Goal: Book appointment/travel/reservation

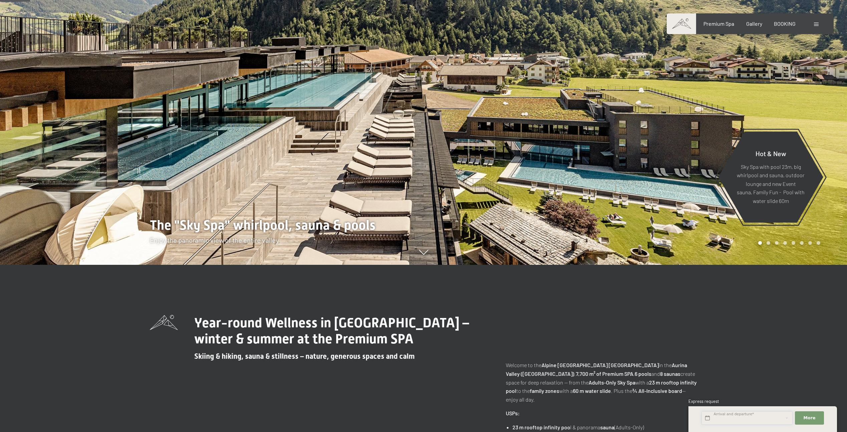
click at [759, 421] on input "text" at bounding box center [747, 418] width 91 height 14
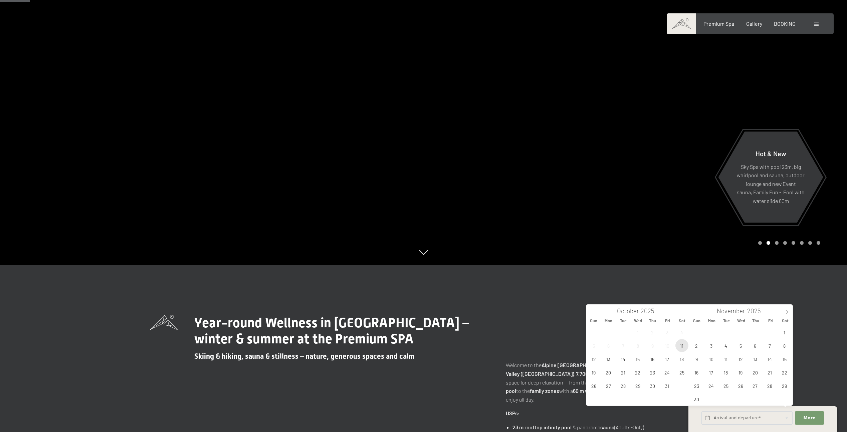
click at [682, 344] on span "11" at bounding box center [682, 345] width 13 height 13
click at [638, 359] on span "15" at bounding box center [638, 358] width 13 height 13
type input "Sat. 11/10/2025 - Wed. 15/10/2025"
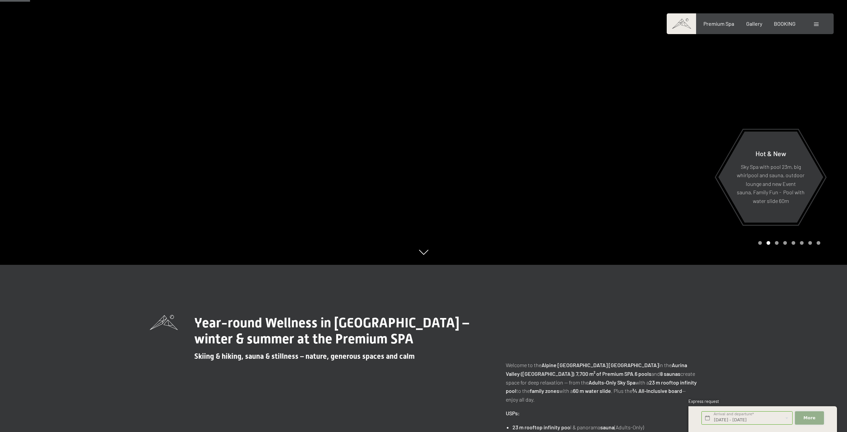
click at [808, 416] on span "More" at bounding box center [810, 418] width 12 height 6
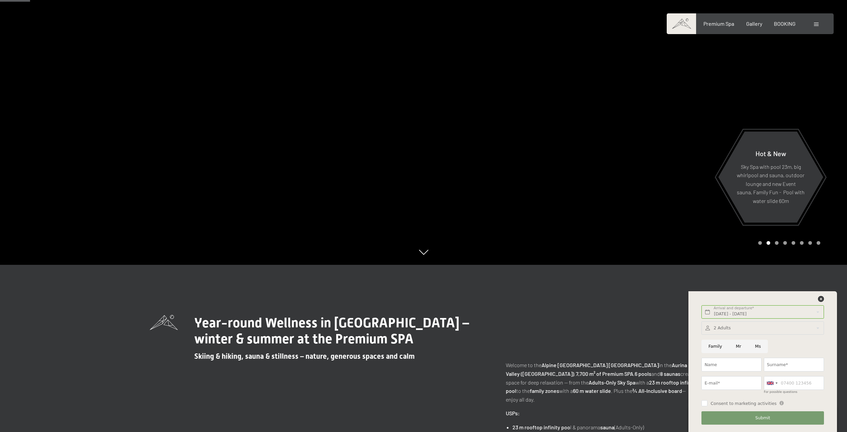
click at [735, 328] on div at bounding box center [763, 328] width 122 height 14
click at [816, 342] on icon at bounding box center [815, 344] width 4 height 4
type input "4"
click at [760, 367] on span "Save" at bounding box center [763, 369] width 10 height 6
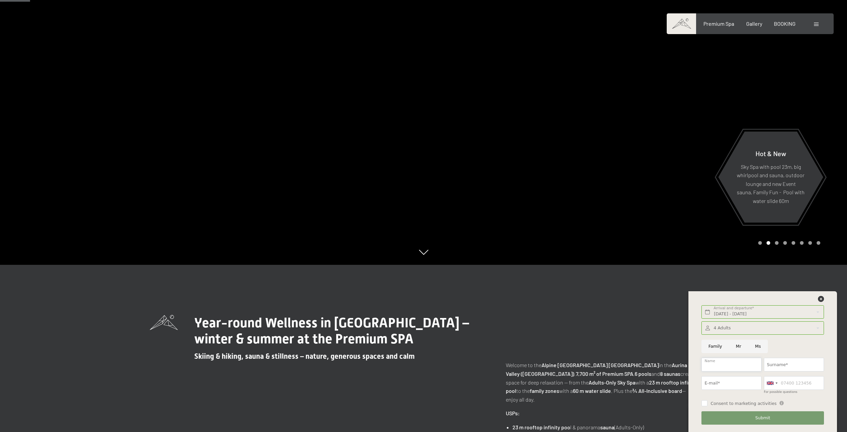
click at [726, 365] on input "Name" at bounding box center [732, 364] width 60 height 14
click at [782, 23] on span "BOOKING" at bounding box center [785, 22] width 22 height 6
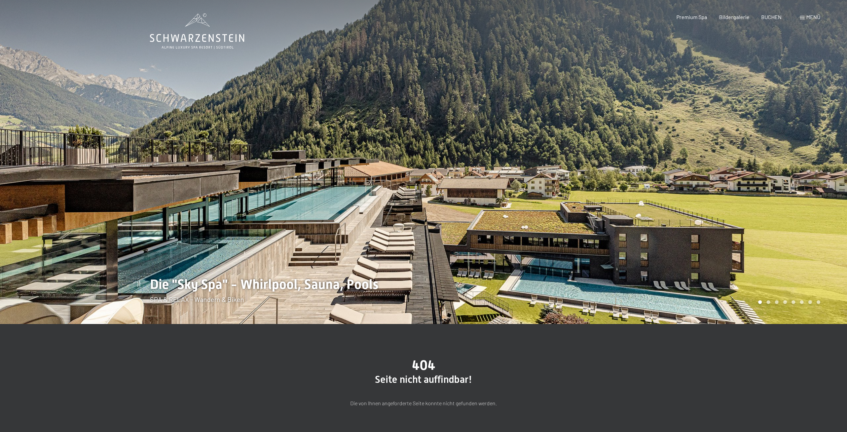
click at [192, 38] on icon at bounding box center [197, 38] width 95 height 8
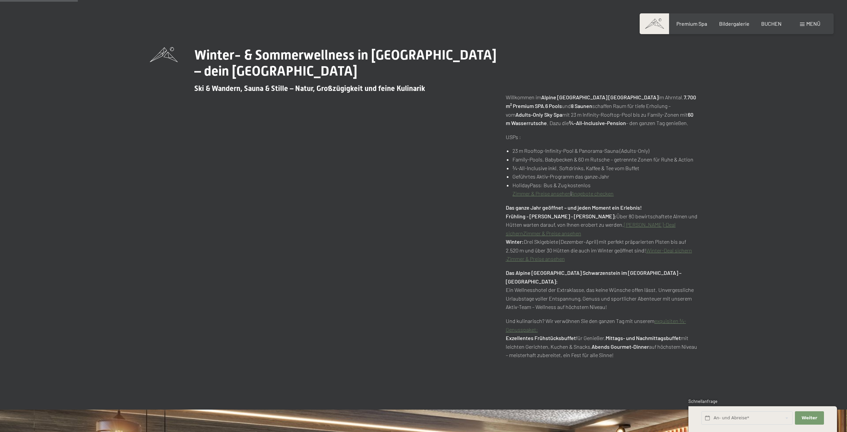
scroll to position [367, 0]
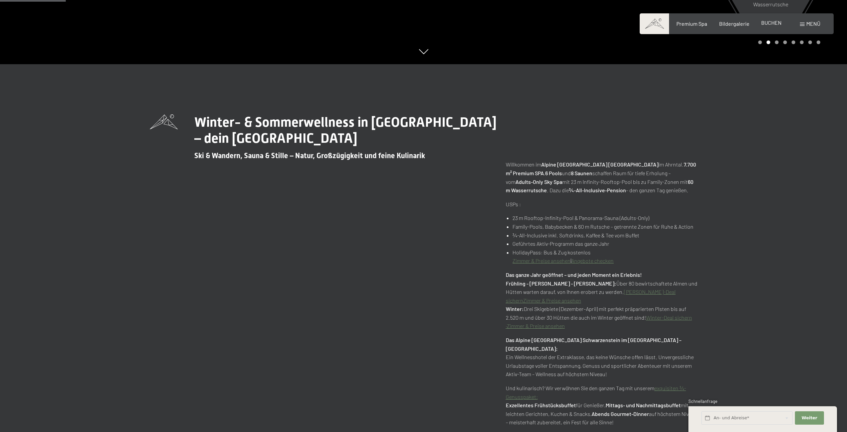
click at [771, 23] on span "BUCHEN" at bounding box center [772, 22] width 20 height 6
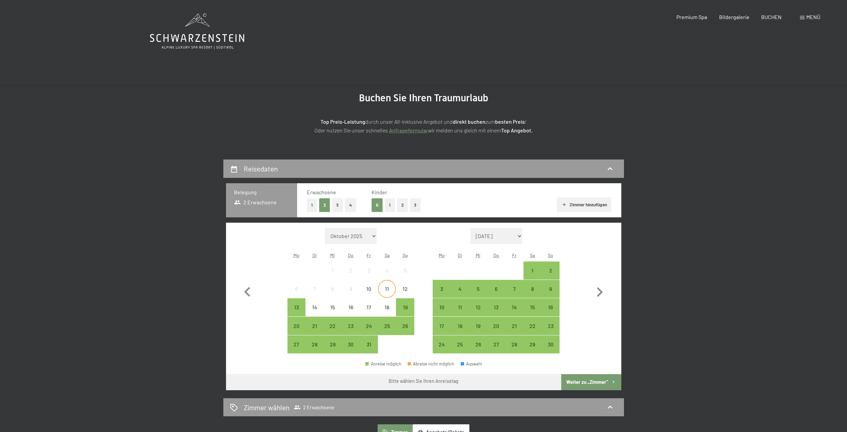
click at [394, 292] on div "11" at bounding box center [387, 294] width 17 height 17
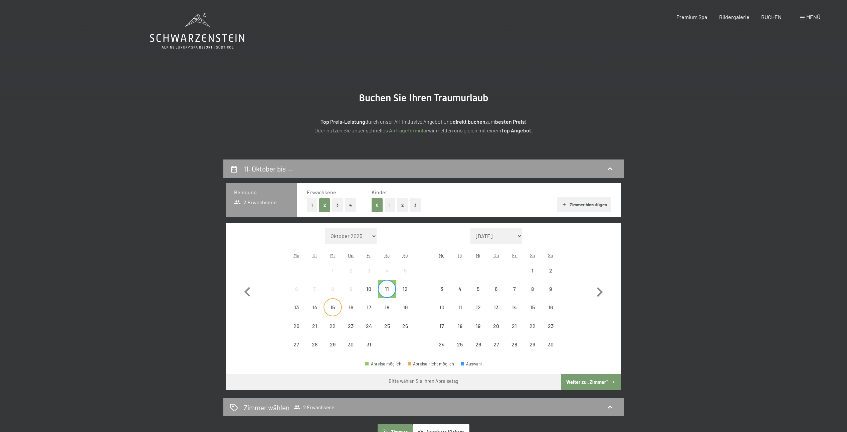
click at [336, 309] on div "15" at bounding box center [332, 312] width 17 height 17
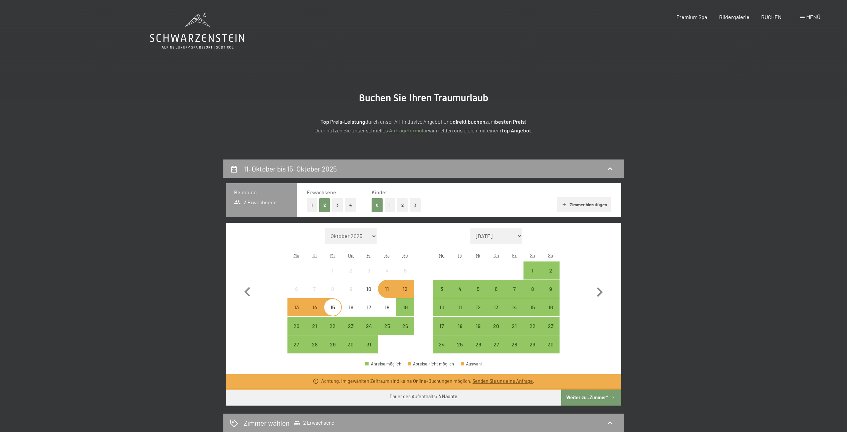
click at [518, 378] on link "Senden Sie uns eine Anfrage" at bounding box center [503, 381] width 60 height 6
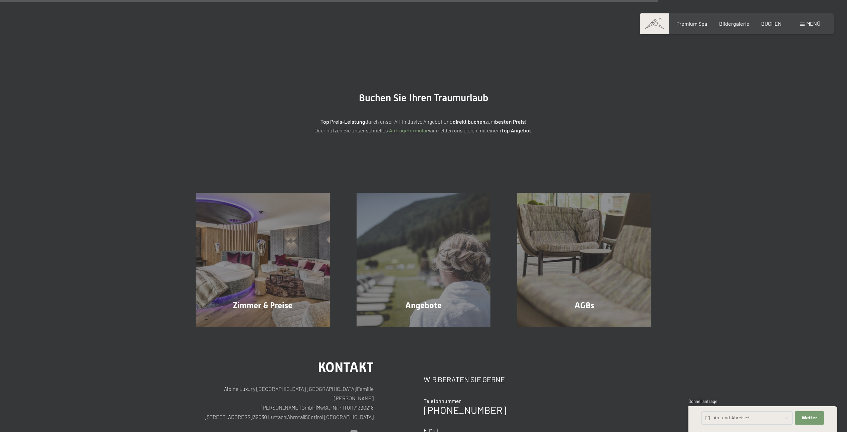
scroll to position [159, 0]
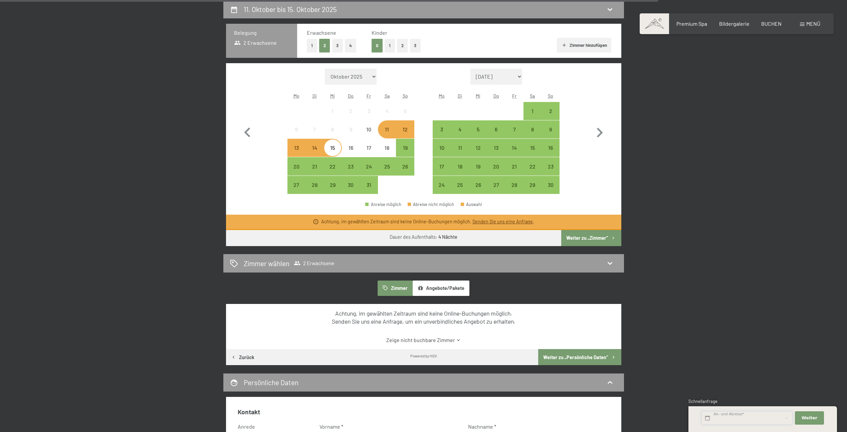
click at [768, 418] on input "text" at bounding box center [747, 418] width 91 height 14
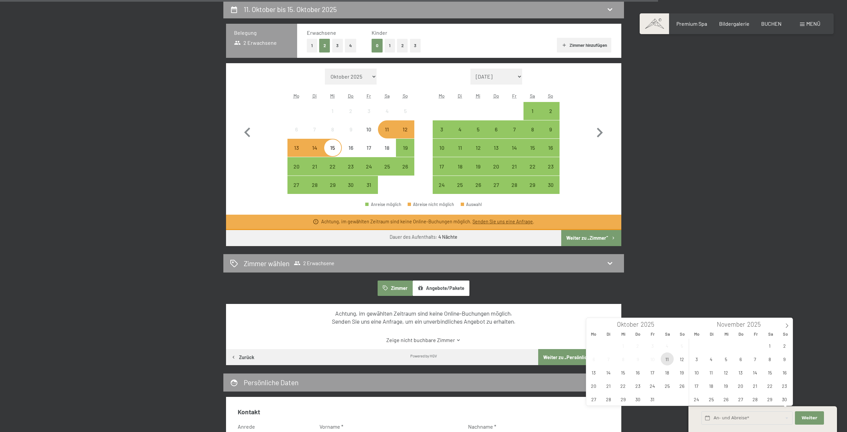
click at [670, 360] on span "11" at bounding box center [667, 358] width 13 height 13
click at [625, 372] on span "15" at bounding box center [623, 371] width 13 height 13
type input "Sa. 11.10.2025 - Mi. 15.10.2025"
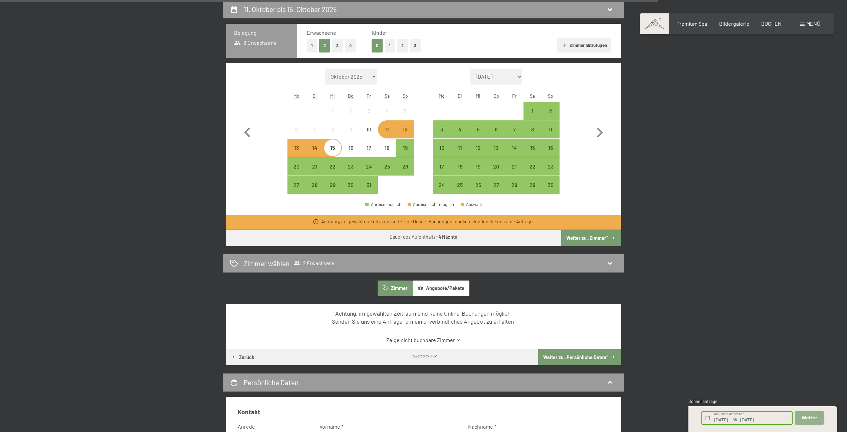
click at [815, 418] on span "Weiter" at bounding box center [810, 418] width 16 height 6
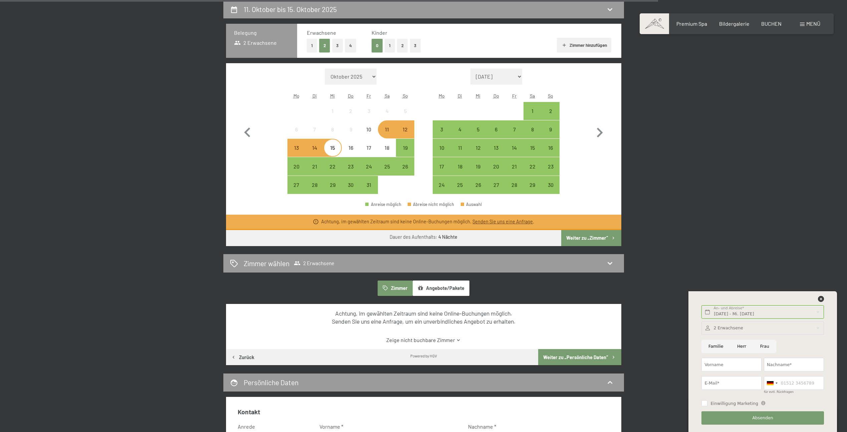
click at [706, 345] on input "Familie" at bounding box center [716, 346] width 29 height 14
radio input "true"
click at [726, 327] on div at bounding box center [763, 328] width 122 height 14
click at [815, 343] on icon at bounding box center [815, 344] width 4 height 4
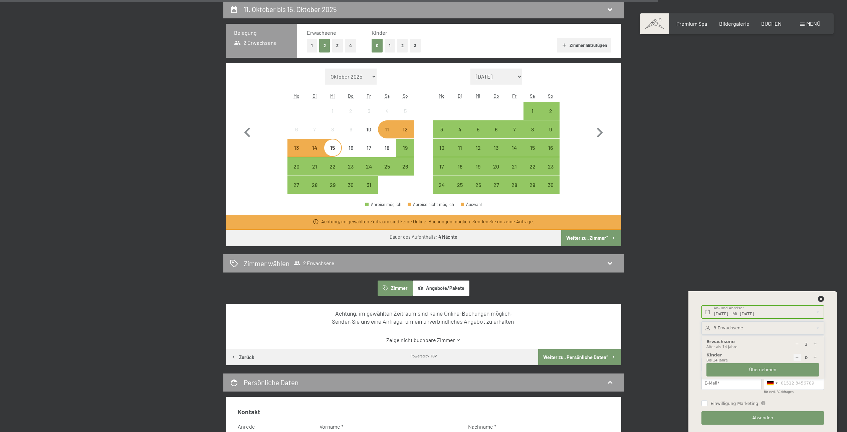
type input "4"
click at [734, 370] on button "Übernehmen" at bounding box center [763, 370] width 113 height 14
click at [732, 366] on input "Vorname" at bounding box center [732, 364] width 60 height 14
type input "Natascha"
type input "Jud"
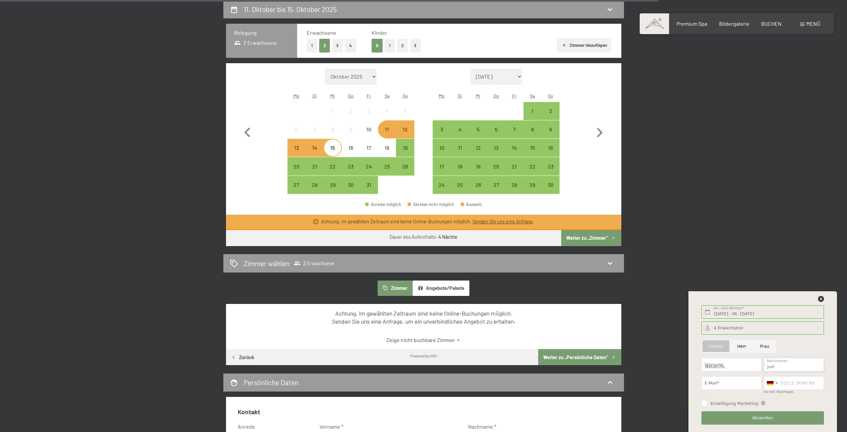
type input "an_na.jud@bluewin.ch"
type input "0796655845"
click at [798, 381] on input "0796655845" at bounding box center [794, 383] width 60 height 14
drag, startPoint x: 812, startPoint y: 381, endPoint x: 769, endPoint y: 384, distance: 43.2
click at [769, 384] on div "Germany (Deutschland) +49 Italy (Italia) +39 Austria (Österreich) +43 Switzerla…" at bounding box center [794, 383] width 60 height 14
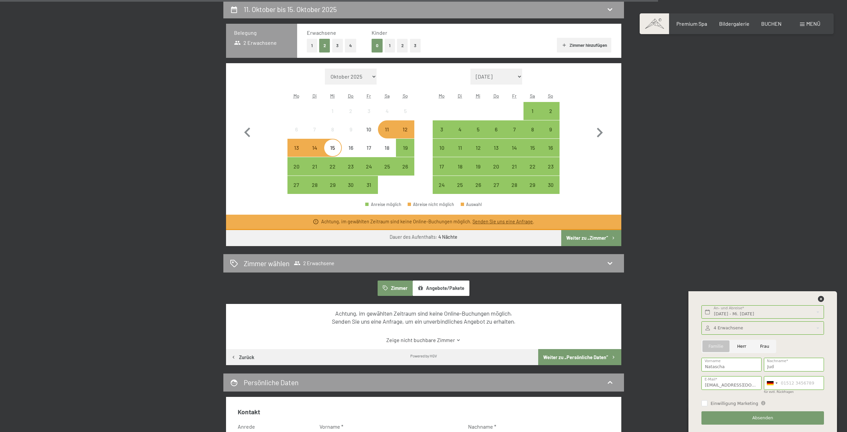
click at [728, 406] on div "Einwilligung Marketing Der Unterfertigte, der die Aufklärung laut Link gelesen …" at bounding box center [763, 402] width 125 height 12
click at [728, 404] on span "Einwilligung Marketing" at bounding box center [735, 403] width 48 height 6
click at [708, 404] on input "Einwilligung Marketing" at bounding box center [705, 403] width 6 height 6
click at [705, 404] on input "Einwilligung Marketing" at bounding box center [705, 403] width 6 height 6
checkbox input "true"
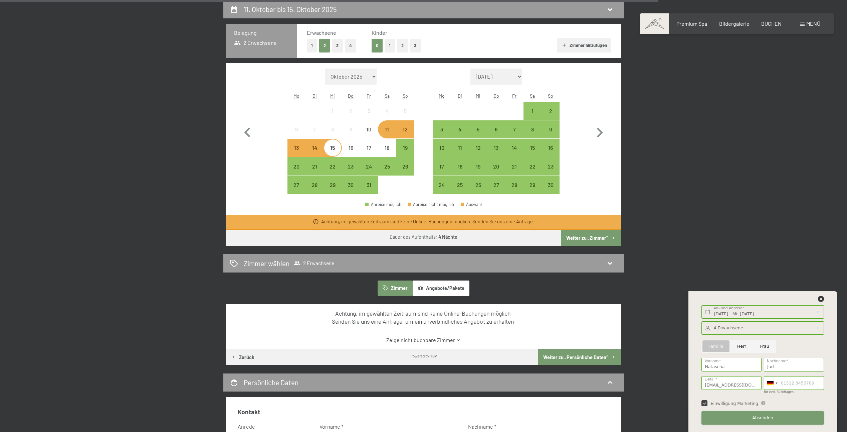
click at [732, 418] on button "Absenden" at bounding box center [763, 418] width 122 height 14
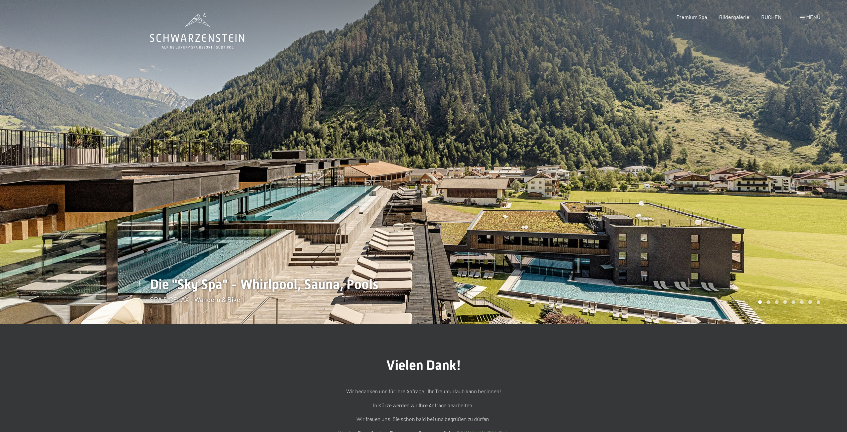
click at [804, 15] on div "Menü" at bounding box center [810, 16] width 20 height 7
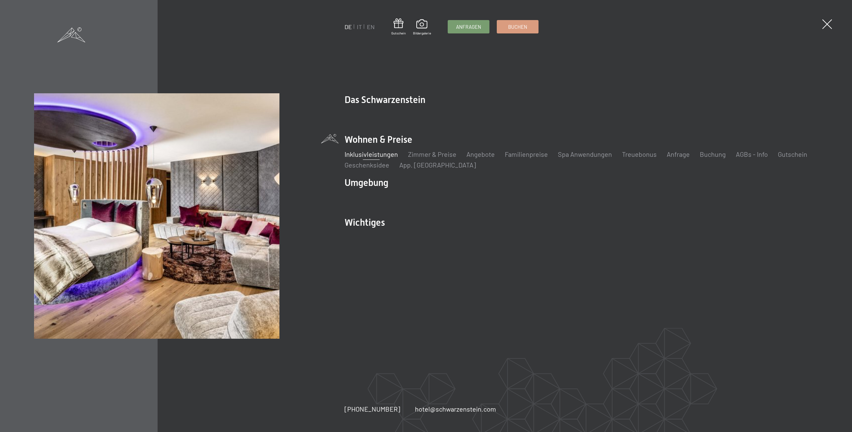
click at [376, 153] on link "Inklusivleistungen" at bounding box center [371, 154] width 53 height 8
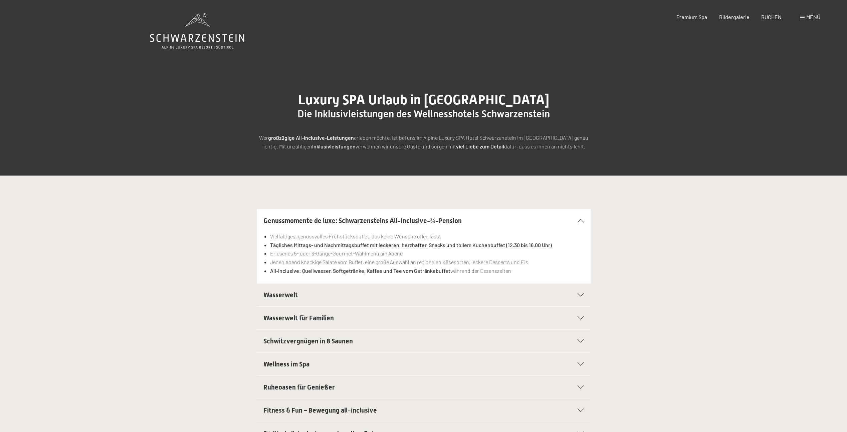
click at [300, 298] on h2 "Wasserwelt" at bounding box center [408, 294] width 289 height 9
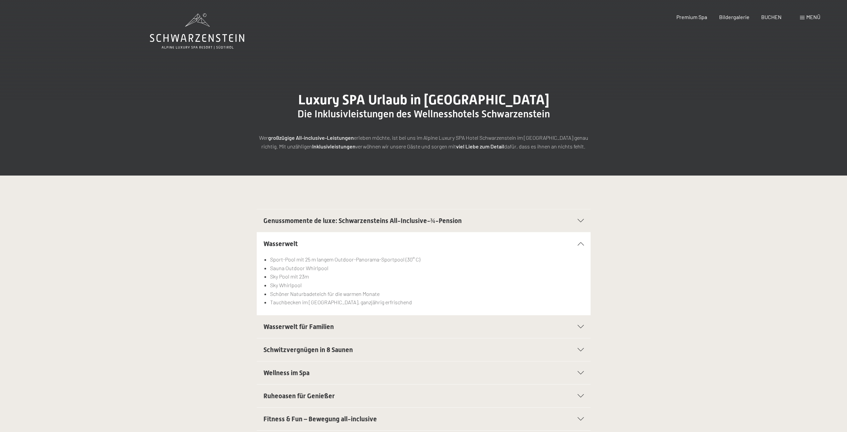
click at [311, 323] on span "Wasserwelt für Familien" at bounding box center [299, 326] width 70 height 8
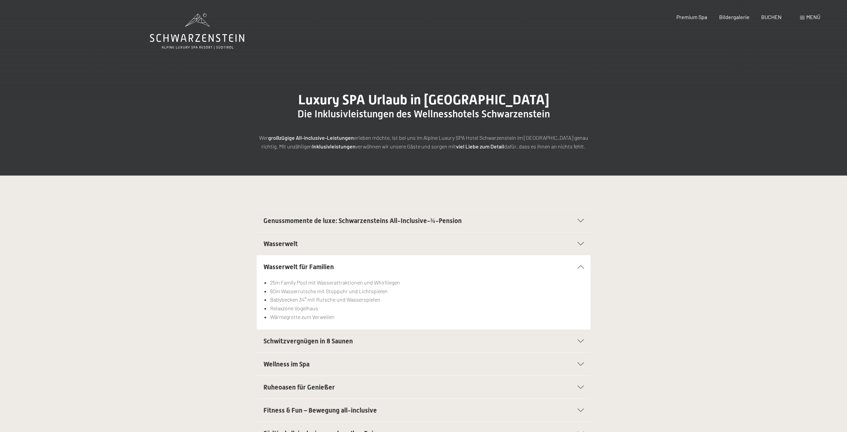
click at [340, 363] on h2 "Wellness im Spa" at bounding box center [408, 363] width 289 height 9
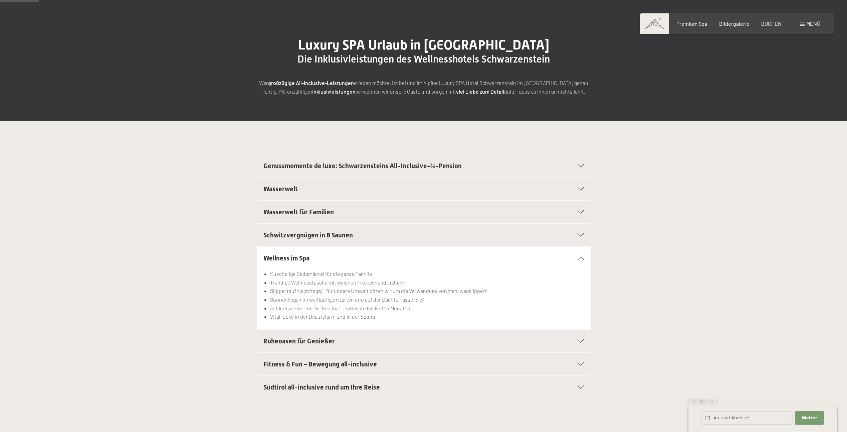
scroll to position [67, 0]
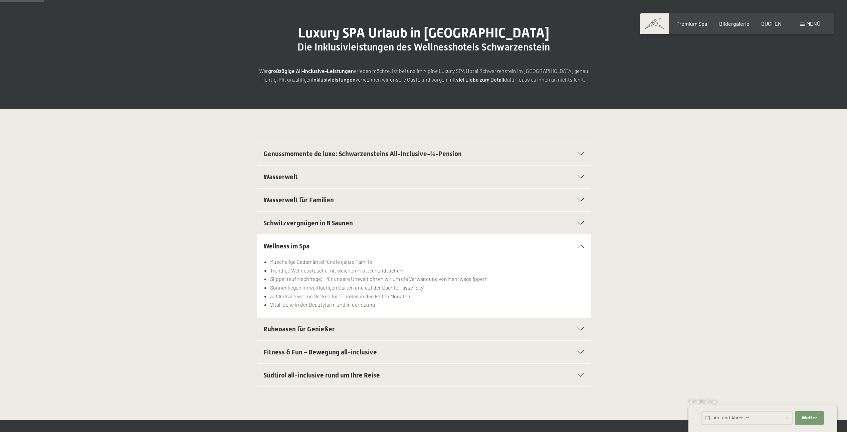
click at [343, 354] on span "Fitness & Fun – Bewegung all-inclusive" at bounding box center [321, 352] width 114 height 8
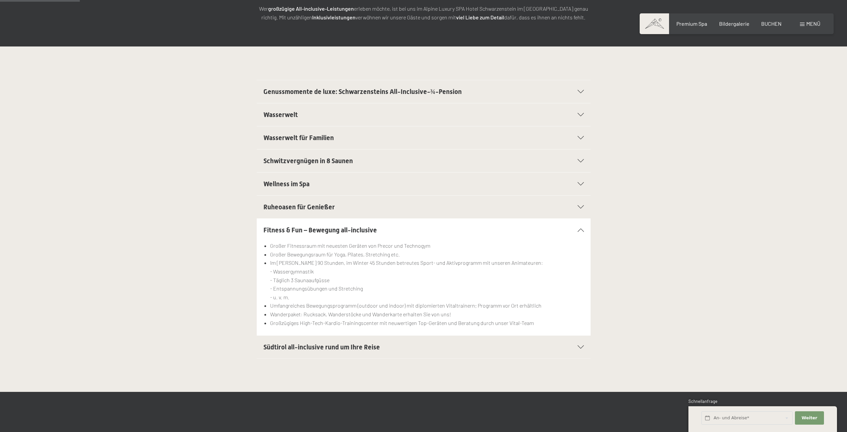
scroll to position [134, 0]
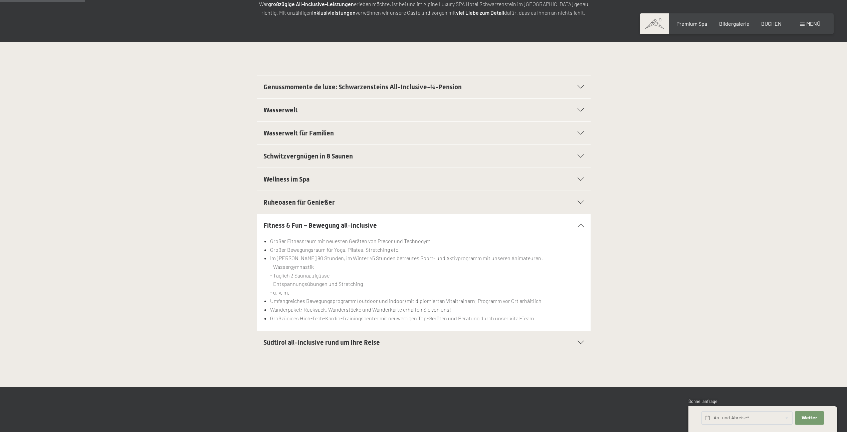
click at [342, 342] on span "Südtirol all-inclusive rund um Ihre Reise" at bounding box center [322, 342] width 117 height 8
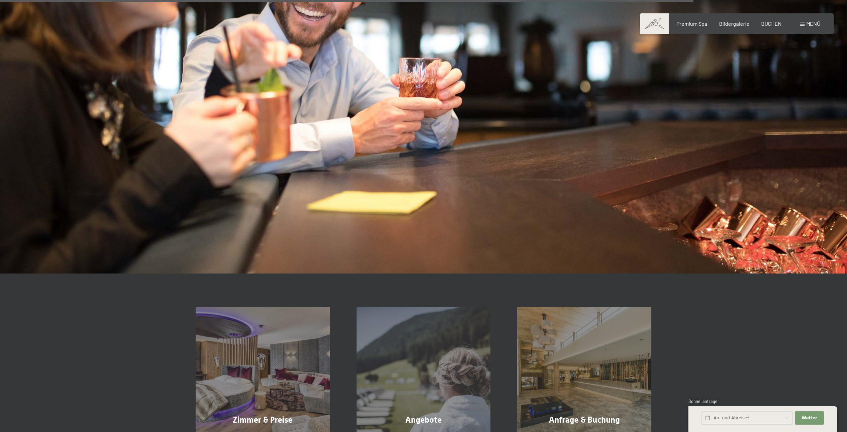
scroll to position [902, 0]
